Goal: Task Accomplishment & Management: Complete application form

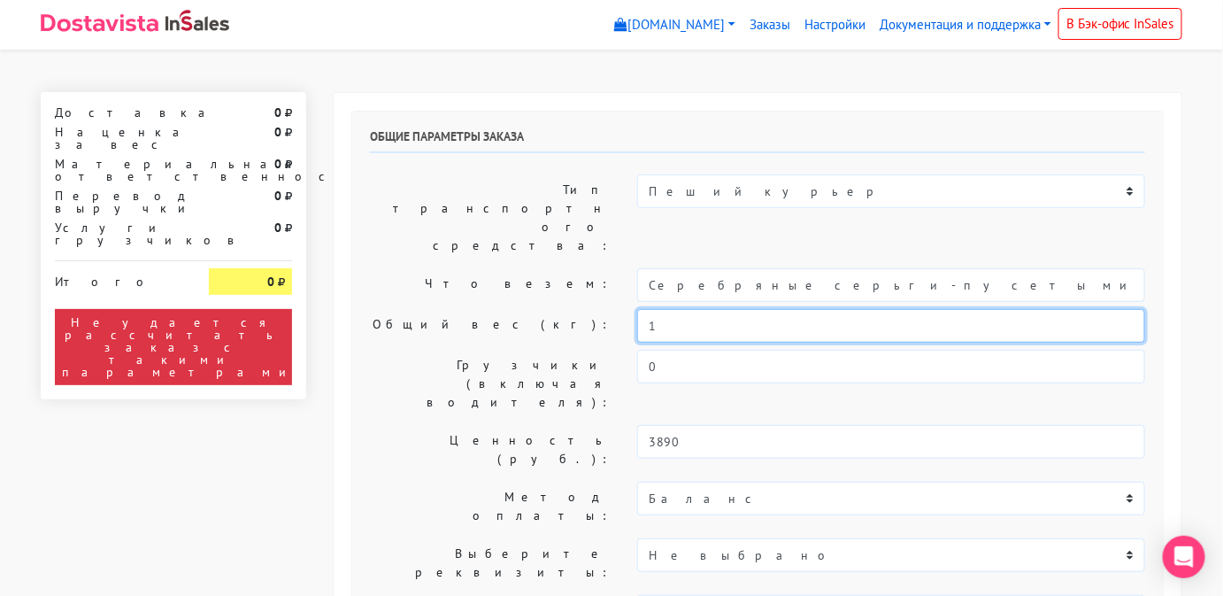
click at [802, 309] on input "1" at bounding box center [891, 326] width 508 height 34
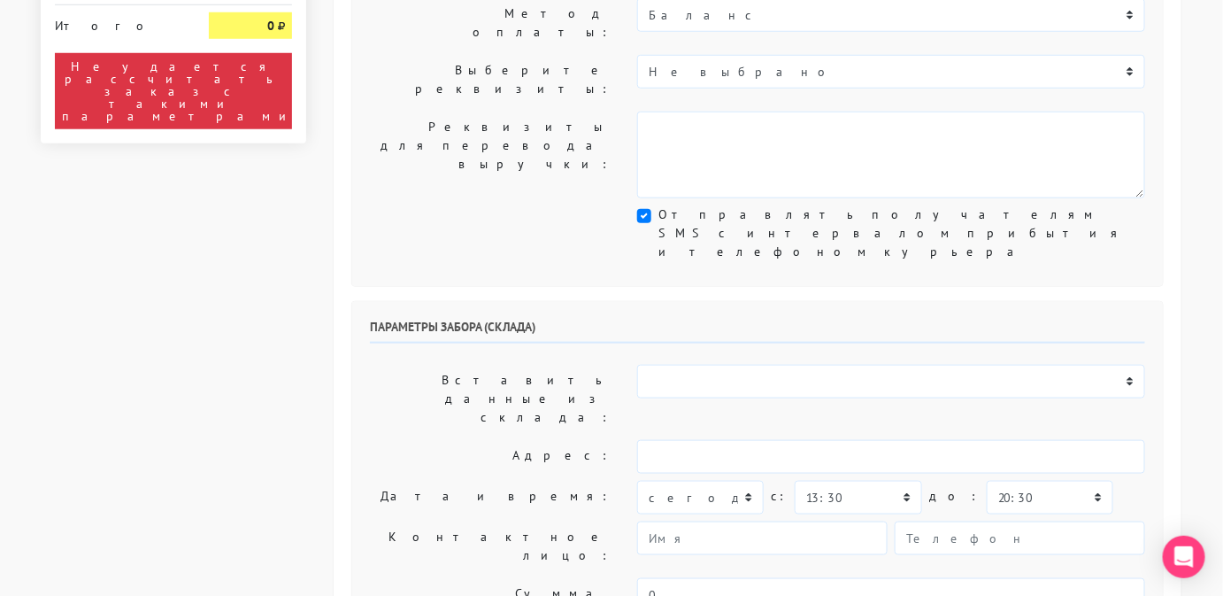
scroll to position [484, 0]
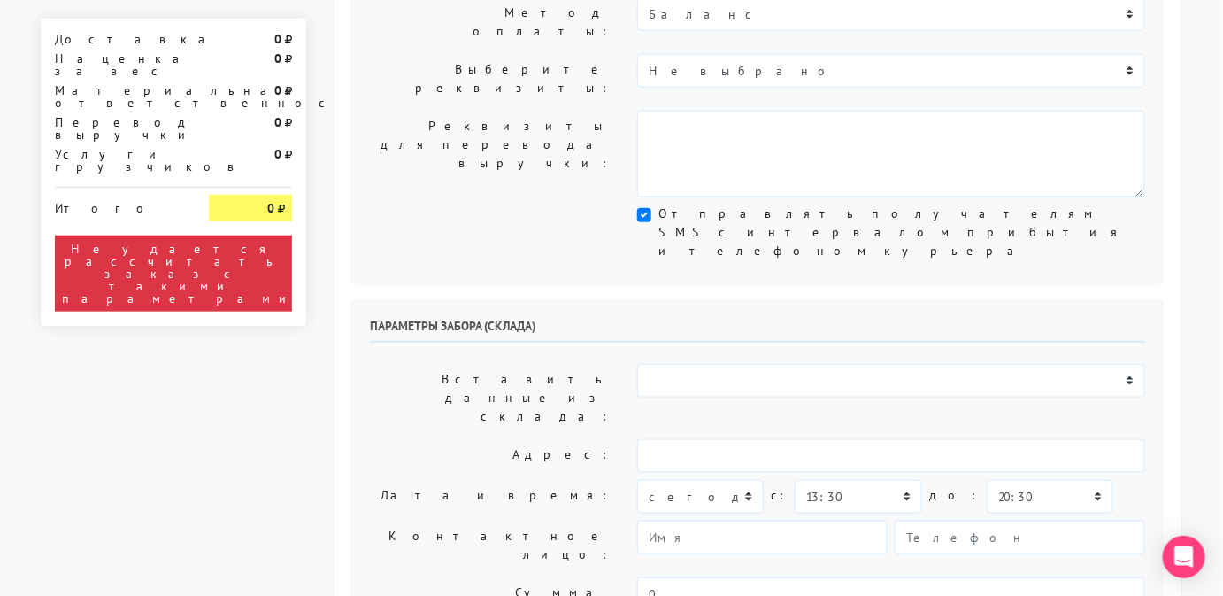
type input "0,5"
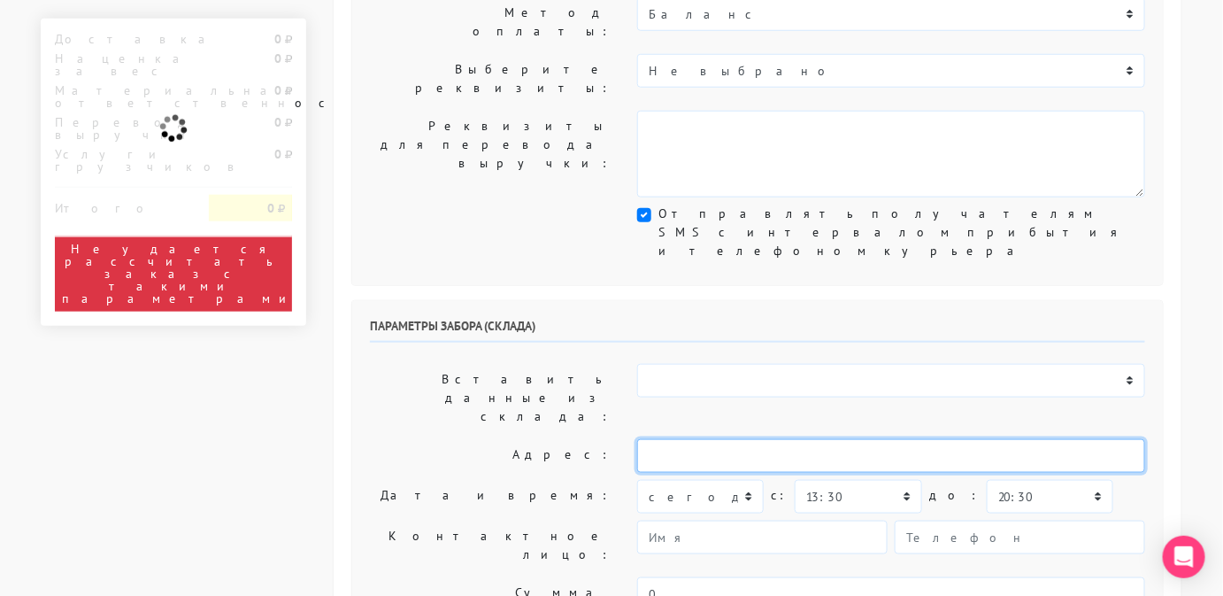
click at [836, 439] on input "text" at bounding box center [891, 456] width 508 height 34
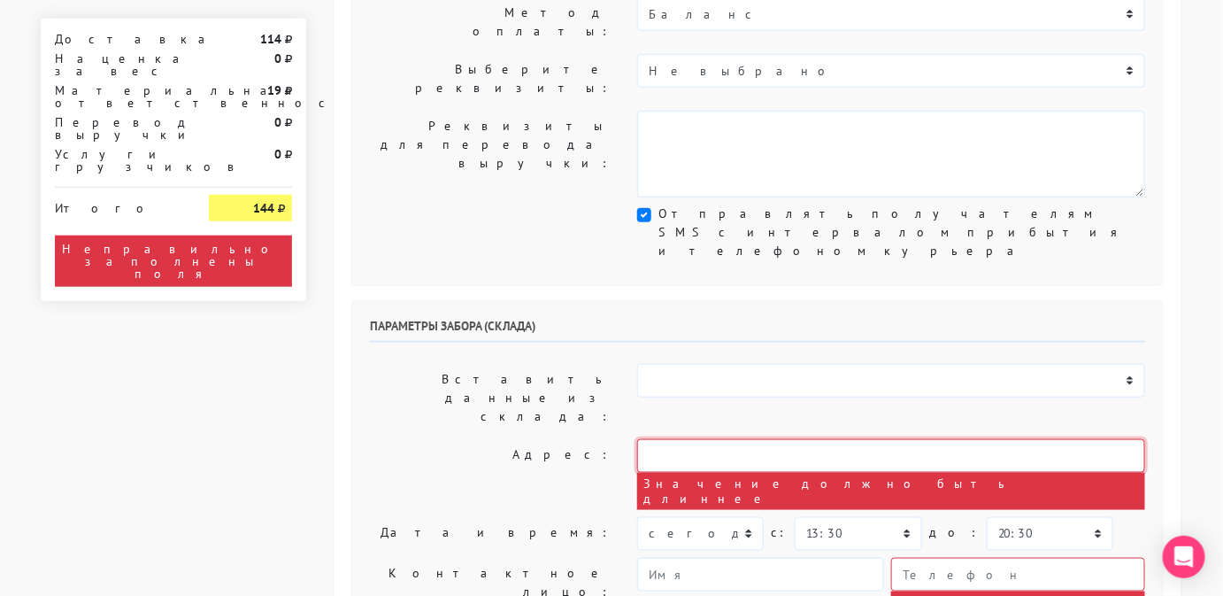
type input "[STREET_ADDRESS]"
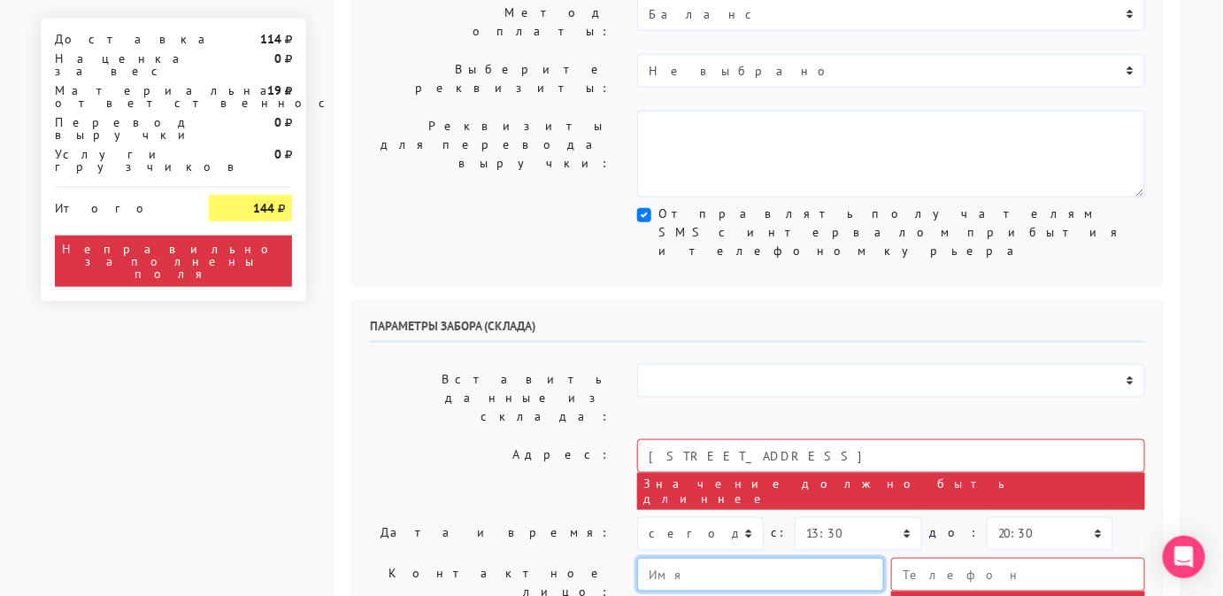
type input "Менджер"
type input "9234443831"
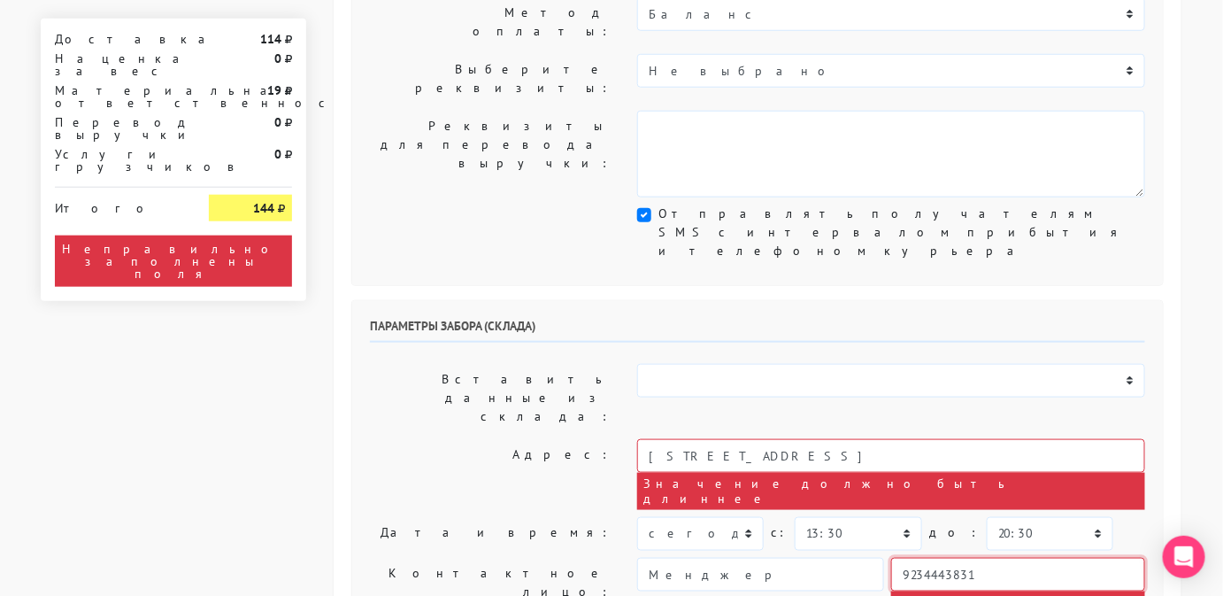
type textarea "Работаем с 11 утра, забрать раньше нельзя."
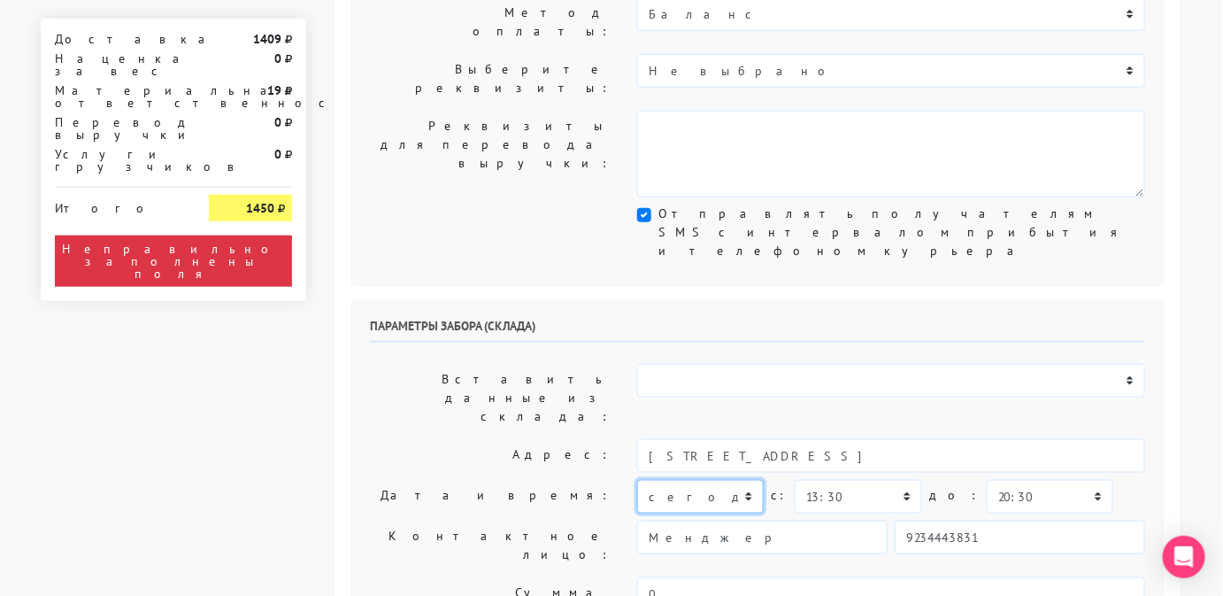
click at [727, 480] on select "[DATE] [DATE] [DATE] [DATE] [DATE] [DATE] [DATE] [DATE] [DATE]" at bounding box center [700, 497] width 127 height 34
select select "[DATE]"
click at [637, 480] on select "[DATE] [DATE] [DATE] [DATE] [DATE] [DATE] [DATE] [DATE] [DATE]" at bounding box center [700, 497] width 127 height 34
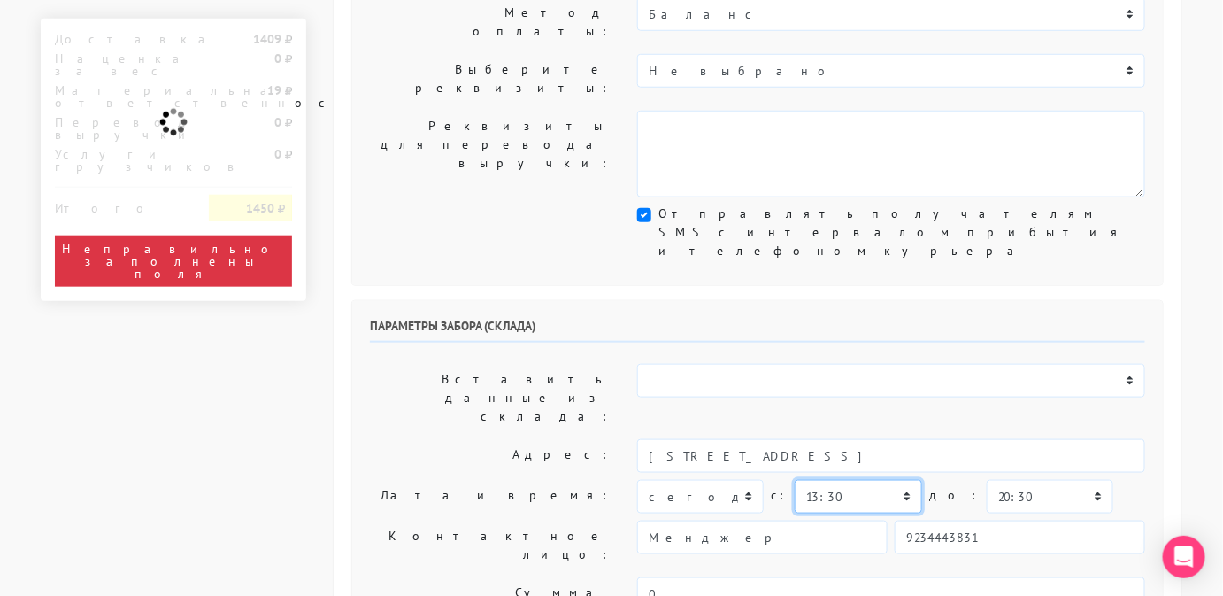
click at [838, 480] on select "00:00 00:30 01:00 01:30 02:00 02:30 03:00 03:30 04:00 04:30 05:00 05:30 06:00 0…" at bounding box center [858, 497] width 127 height 34
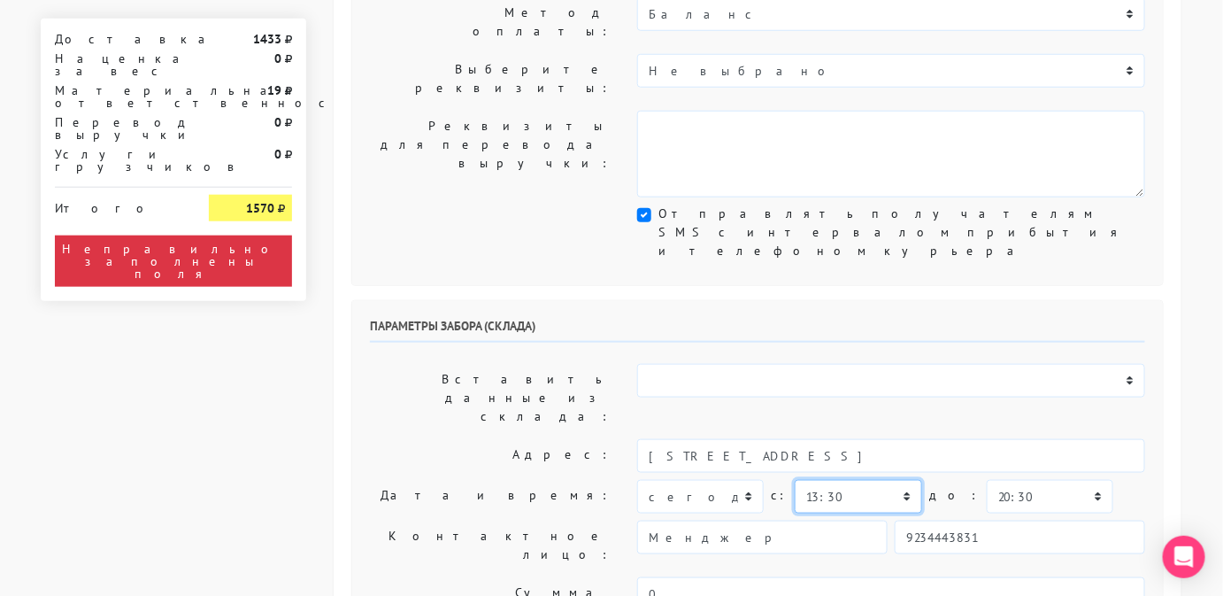
select select "12:00"
click at [795, 480] on select "00:00 00:30 01:00 01:30 02:00 02:30 03:00 03:30 04:00 04:30 05:00 05:30 06:00 0…" at bounding box center [858, 497] width 127 height 34
click at [1006, 480] on select "00:00 00:30 01:00 01:30 02:00 02:30 03:00 03:30 04:00 04:30 05:00 05:30 06:00 0…" at bounding box center [1050, 497] width 127 height 34
select select "13:00"
click at [987, 480] on select "00:00 00:30 01:00 01:30 02:00 02:30 03:00 03:30 04:00 04:30 05:00 05:30 06:00 0…" at bounding box center [1050, 497] width 127 height 34
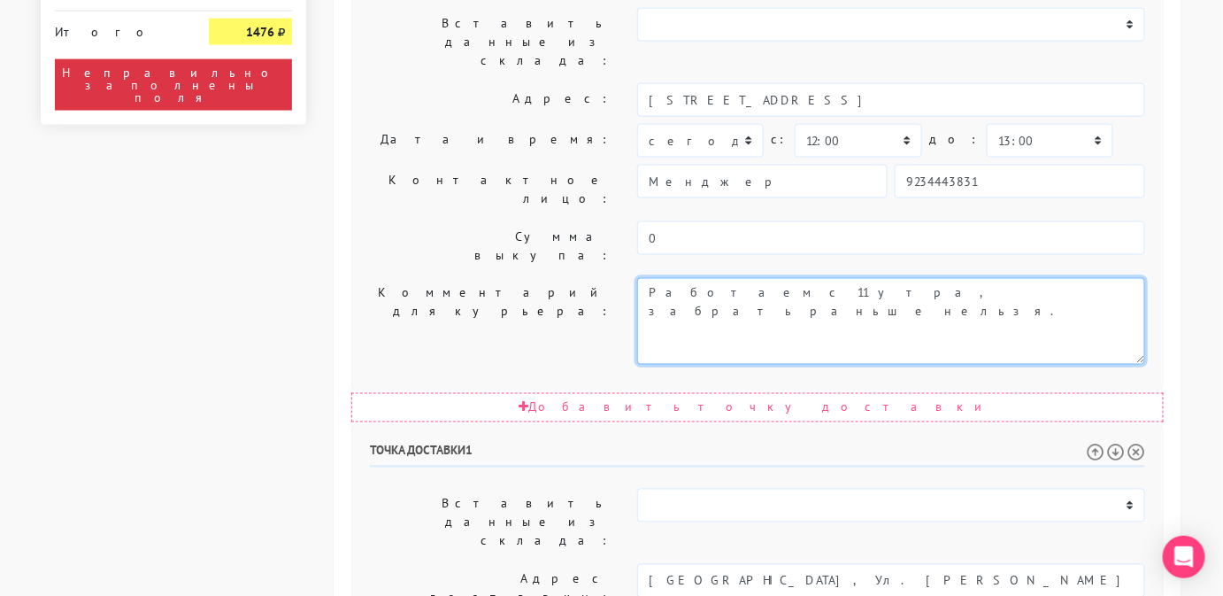
scroll to position [843, 0]
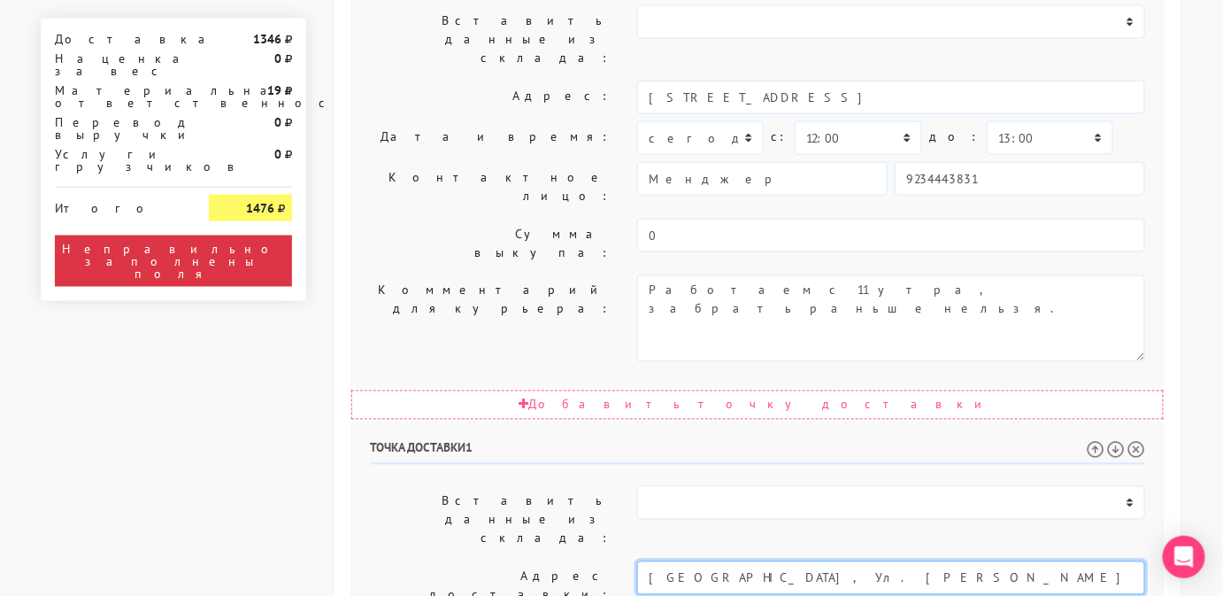
click at [1048, 561] on input "[GEOGRAPHIC_DATA], Ул. [PERSON_NAME] 29 корпус 5, 2 подъезд, 6 этаж, кв 61" at bounding box center [891, 578] width 508 height 34
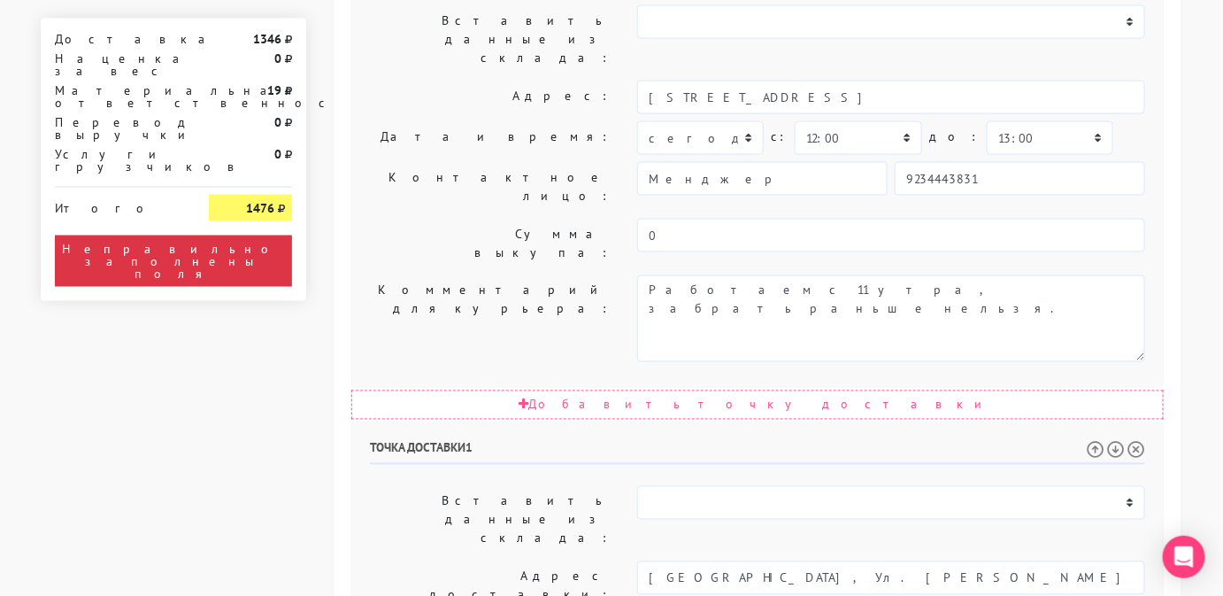
select select "[DATE]"
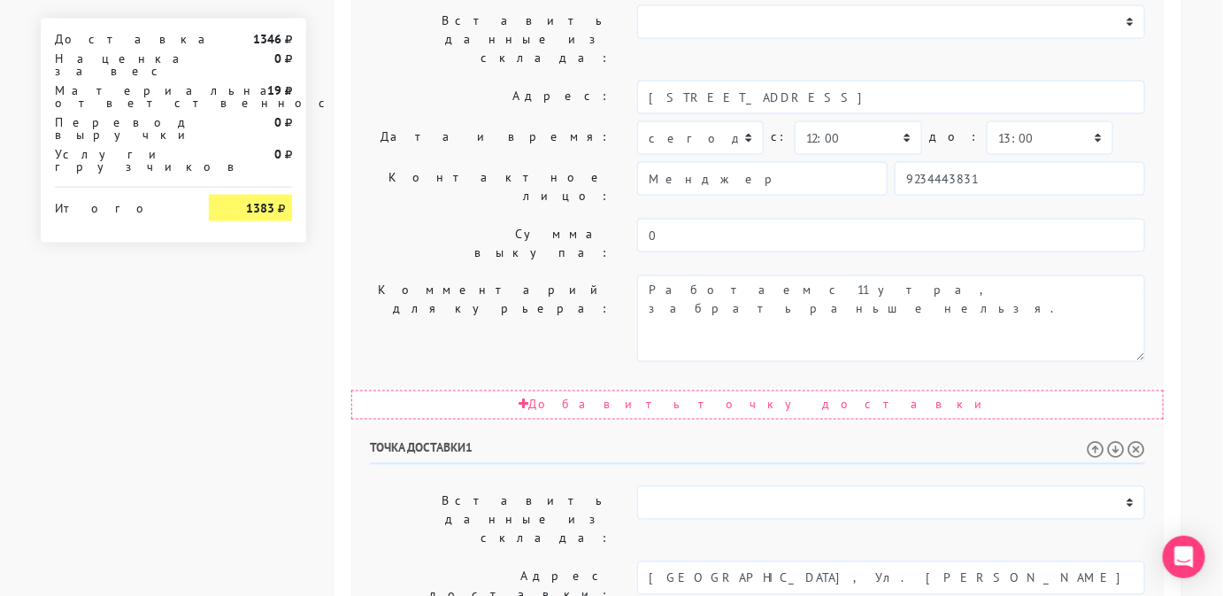
select select "13:00"
select select "17:00"
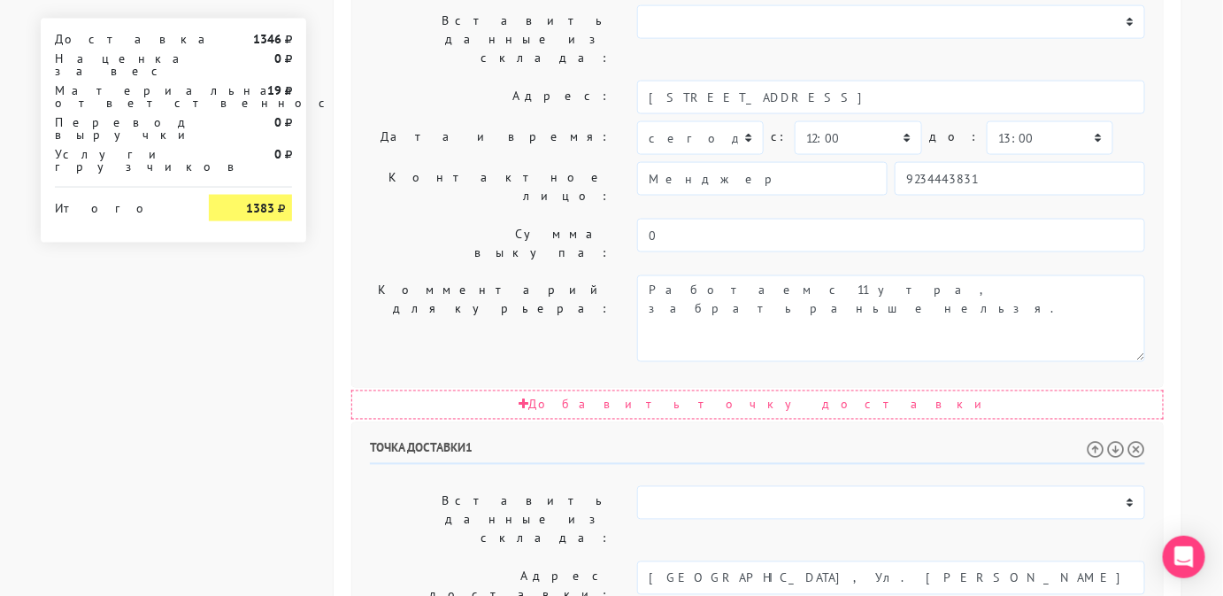
paste textarea "[GEOGRAPHIC_DATA], Ул. [PERSON_NAME] 29 корпус 5, 2 подъезд, 6 этаж, кв 61"
type textarea "Позвонить получателю за 1 час. Стоит защитник на звонки, если не дозвонились на…"
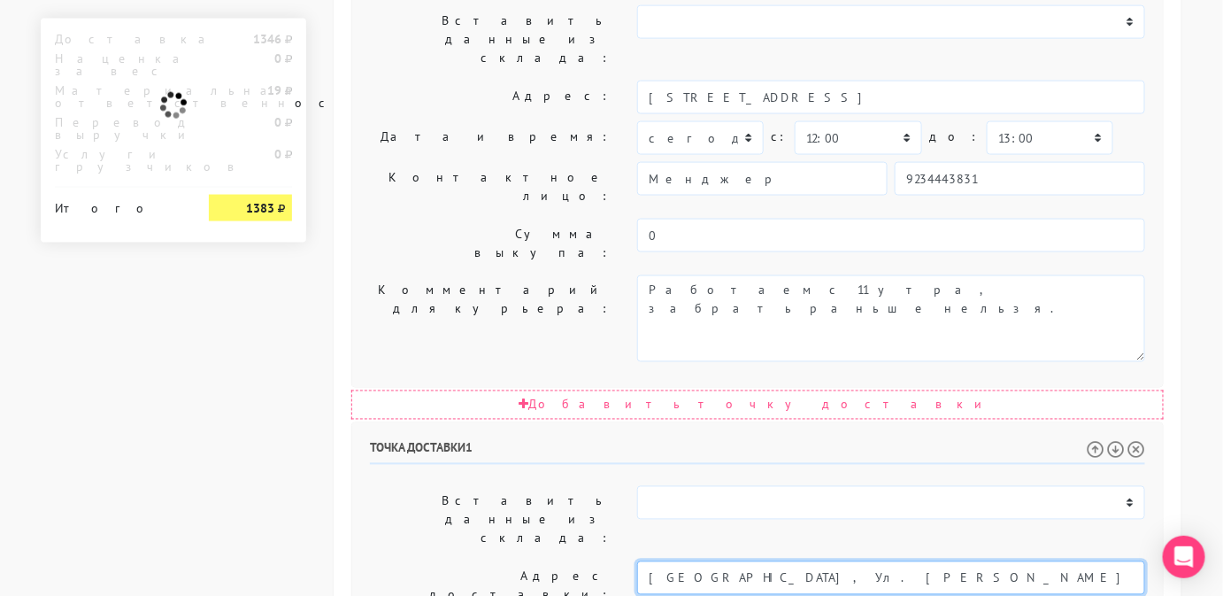
click at [1043, 561] on input "[GEOGRAPHIC_DATA], Ул. [PERSON_NAME] 29 корпус 5, 2 подъезд, 6 этаж, кв 61" at bounding box center [891, 578] width 508 height 34
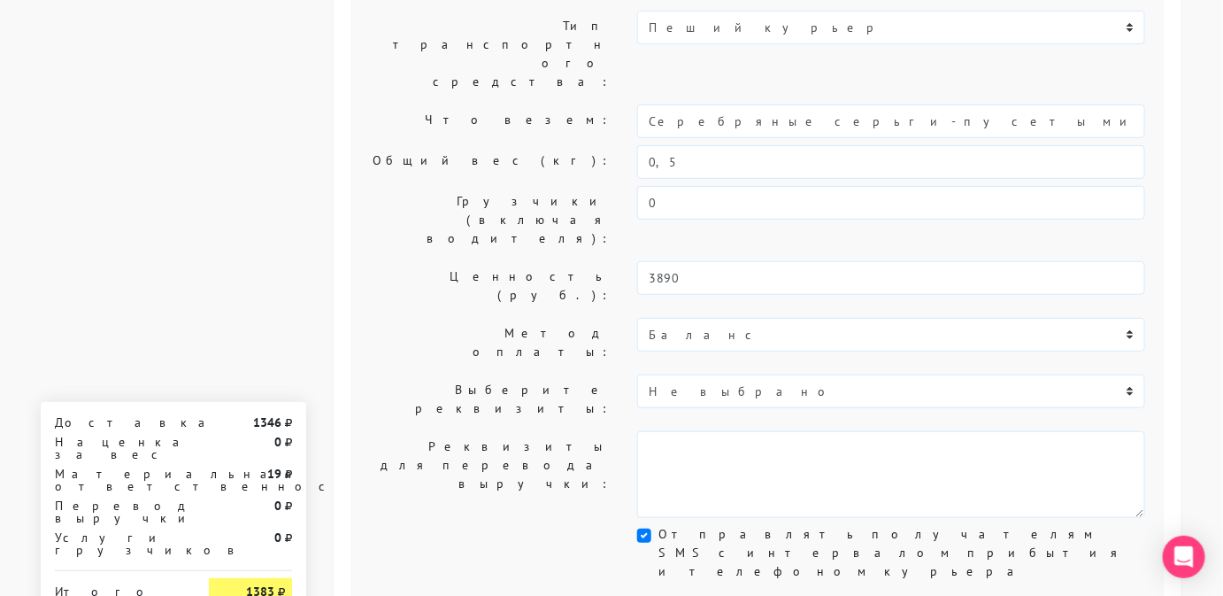
scroll to position [156, 0]
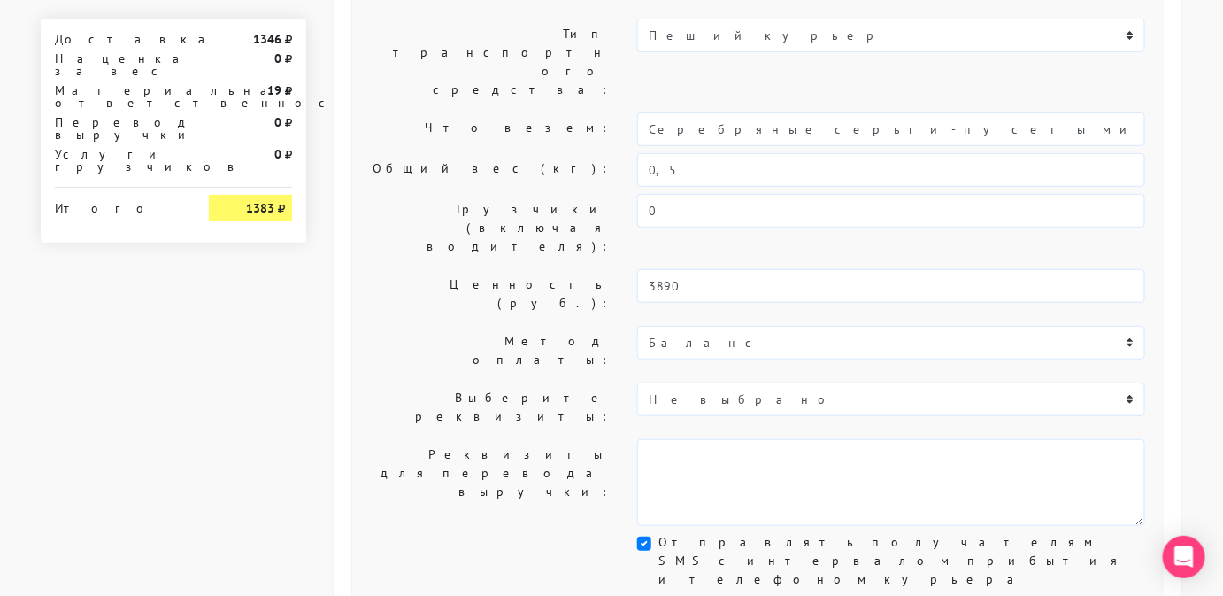
type input "[STREET_ADDRESS][PERSON_NAME]"
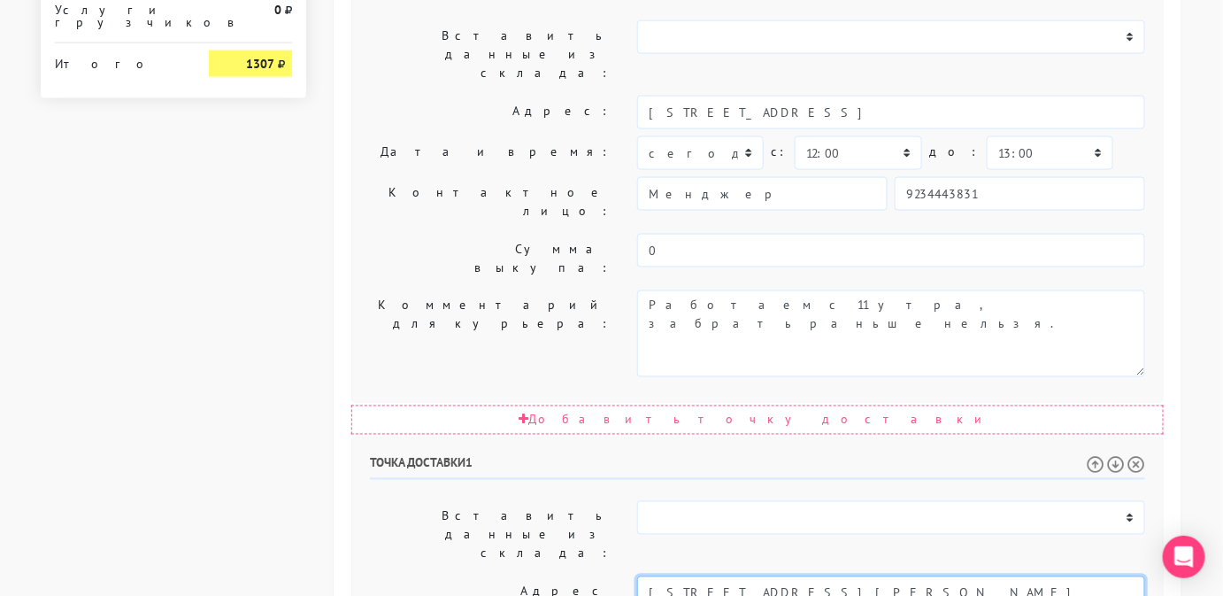
scroll to position [843, 0]
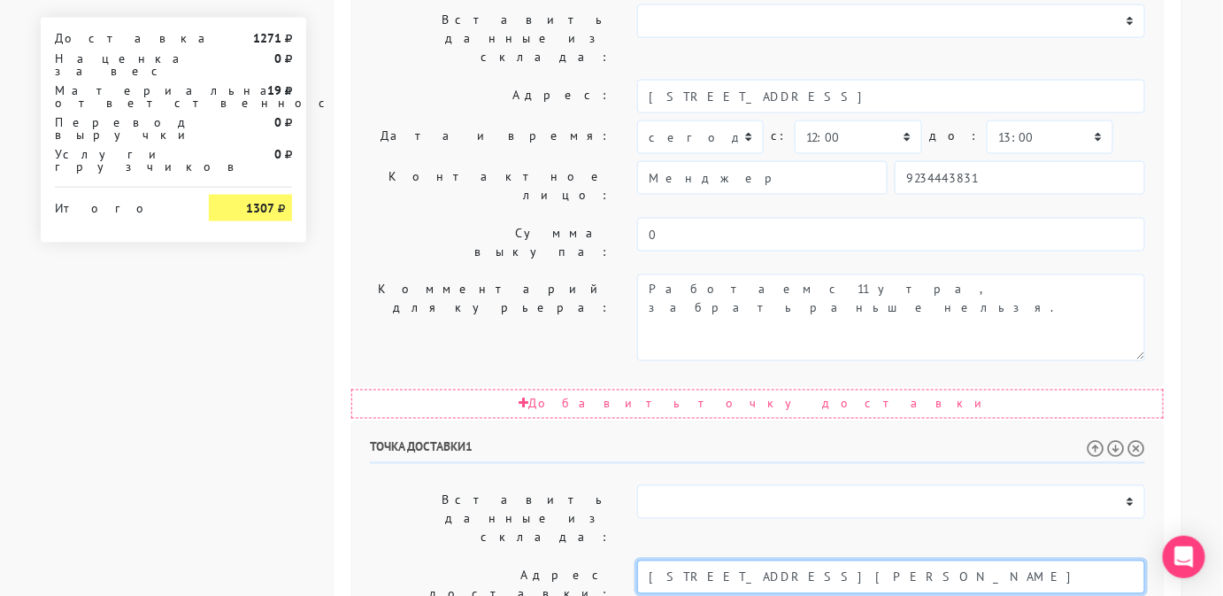
click at [729, 560] on input "[STREET_ADDRESS][PERSON_NAME]" at bounding box center [891, 577] width 508 height 34
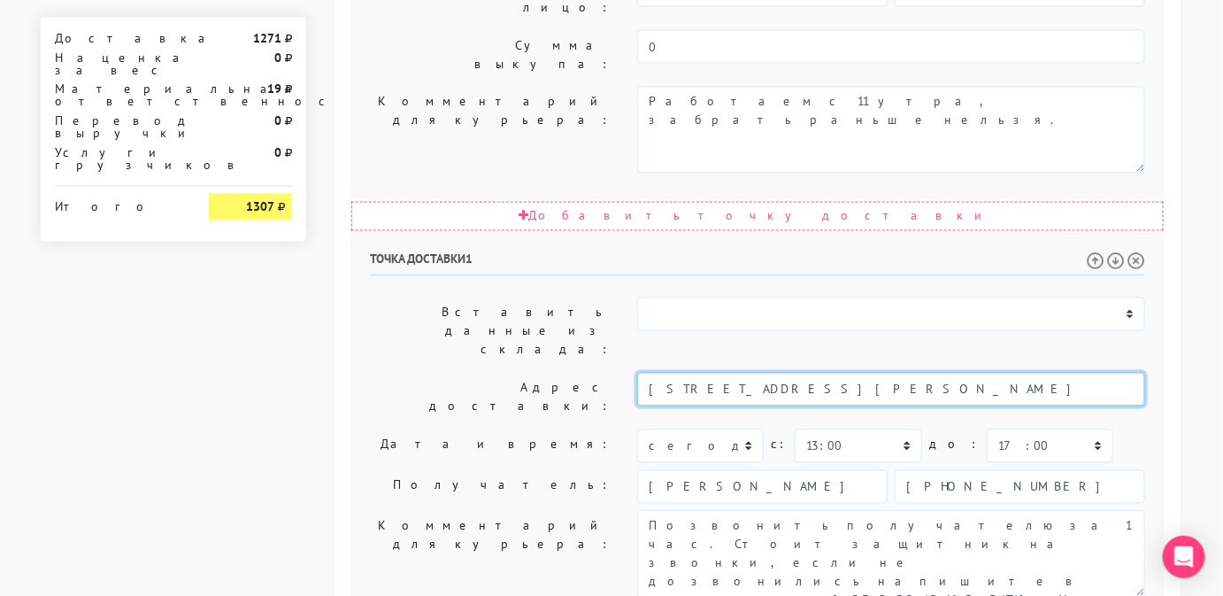
scroll to position [1027, 0]
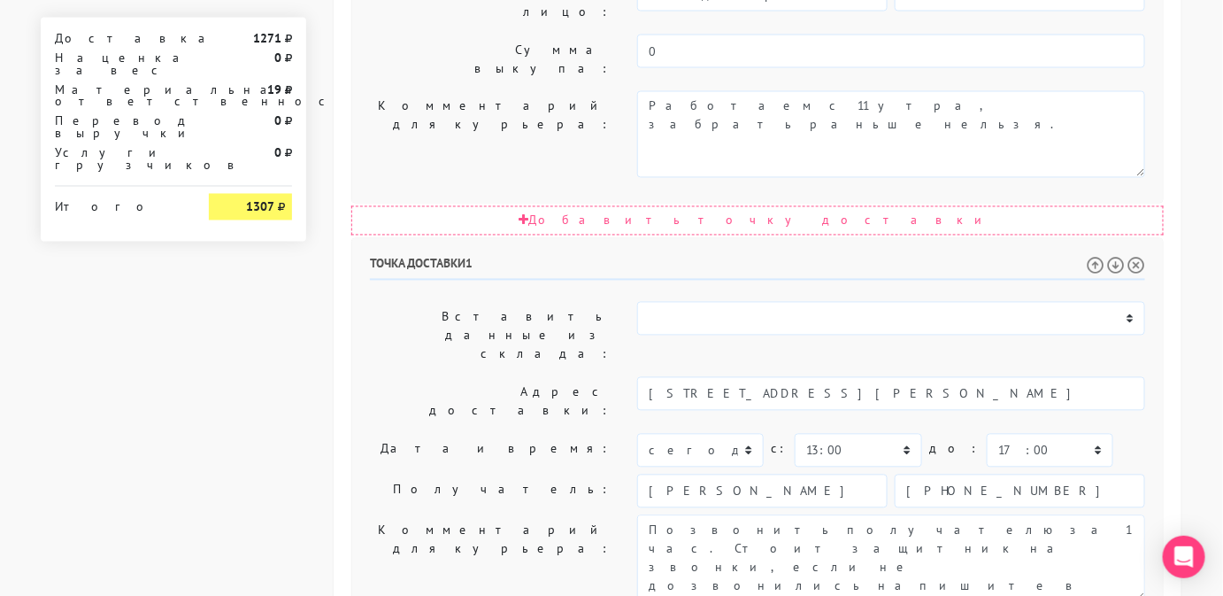
click at [538, 515] on label "Комментарий для курьера:" at bounding box center [490, 558] width 267 height 87
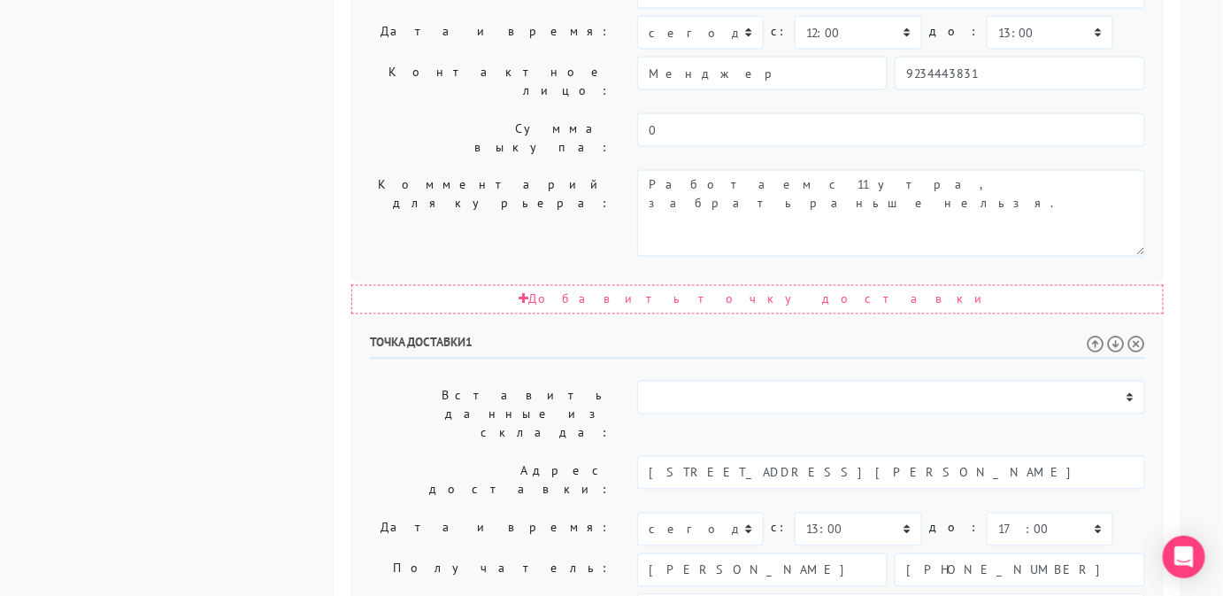
scroll to position [1031, 0]
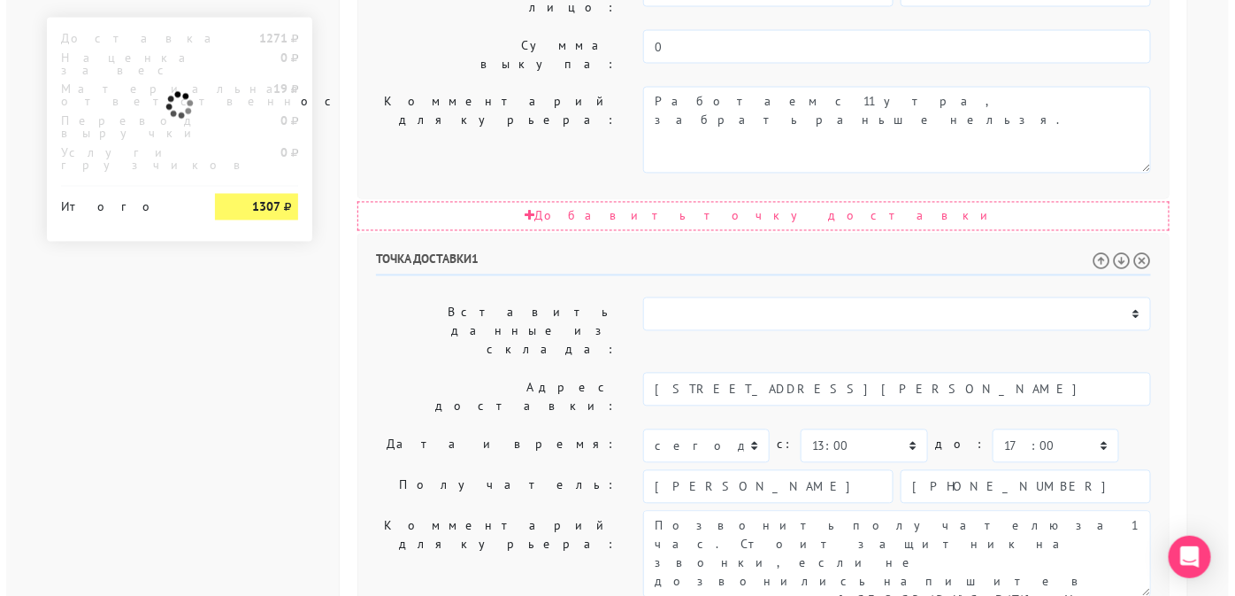
scroll to position [0, 0]
